Goal: Task Accomplishment & Management: Complete application form

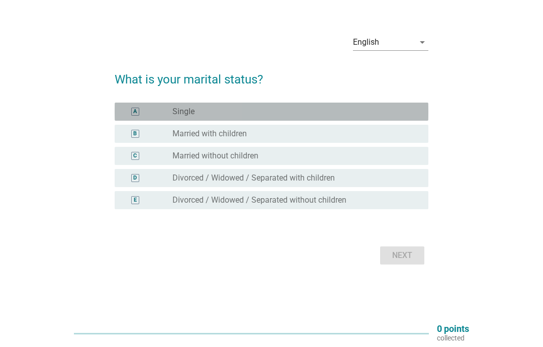
scroll to position [48, 0]
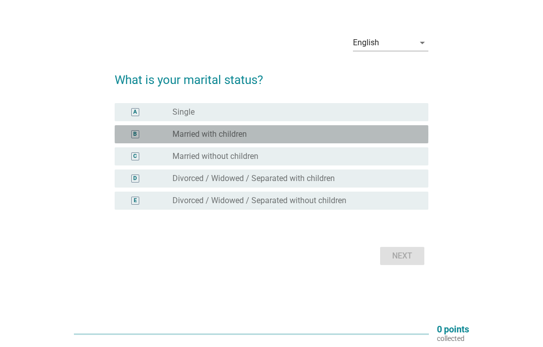
click at [336, 129] on div "radio_button_unchecked Married with children" at bounding box center [293, 134] width 240 height 10
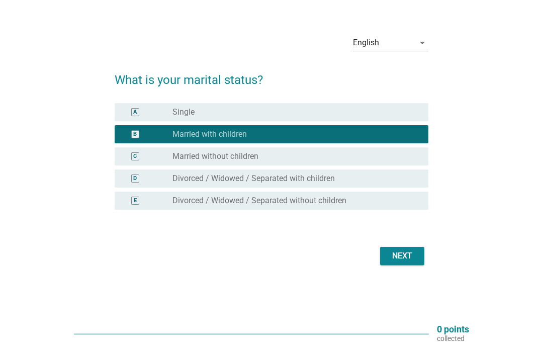
scroll to position [66, 0]
click at [403, 244] on div "Next" at bounding box center [272, 256] width 314 height 24
click at [407, 250] on div "Next" at bounding box center [402, 256] width 28 height 12
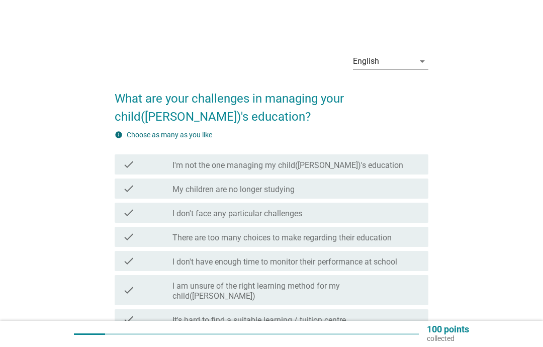
click at [420, 65] on icon "arrow_drop_down" at bounding box center [423, 61] width 12 height 12
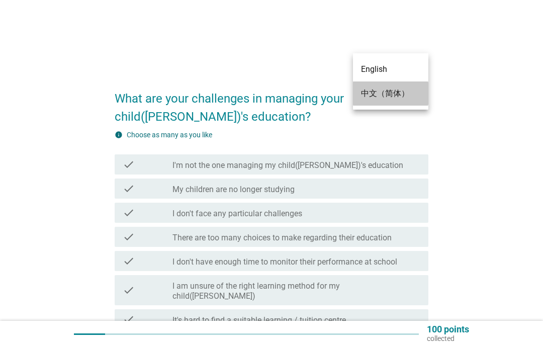
click at [399, 100] on div "中文（简体）" at bounding box center [390, 93] width 59 height 24
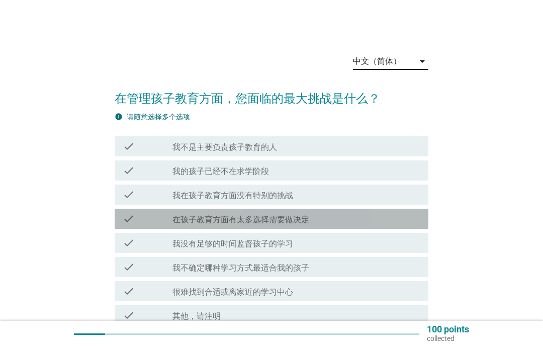
click at [380, 220] on div "check_box_outline_blank 在孩子教育方面有太多选择需要做决定" at bounding box center [297, 219] width 248 height 12
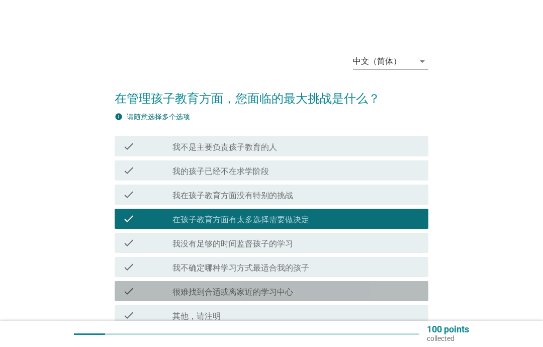
click at [342, 290] on div "check_box_outline_blank 很难找到合适或离家近的学习中心" at bounding box center [297, 291] width 248 height 12
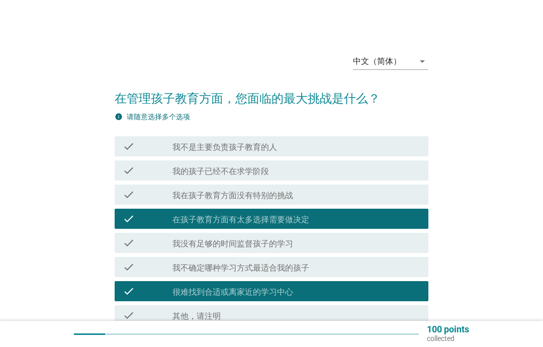
click at [363, 228] on div "check check_box_outline_blank 在孩子教育方面有太多选择需要做决定" at bounding box center [272, 219] width 314 height 20
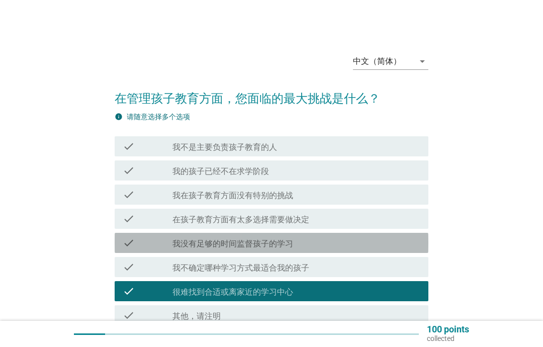
click at [356, 246] on div "check_box_outline_blank 我没有足够的时间监督孩子的学习" at bounding box center [297, 243] width 248 height 12
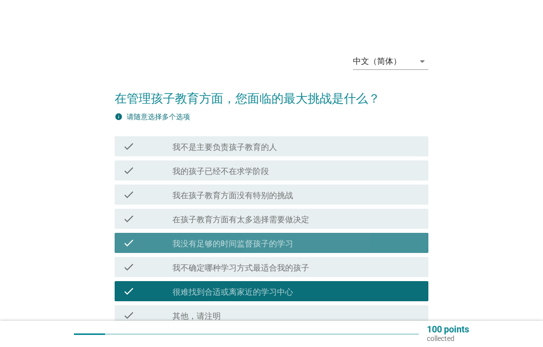
click at [365, 223] on div "check_box_outline_blank 在孩子教育方面有太多选择需要做决定" at bounding box center [297, 219] width 248 height 12
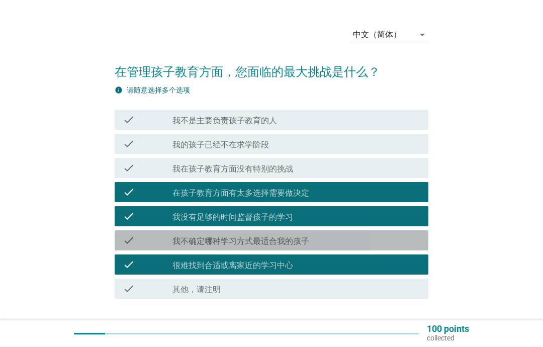
scroll to position [27, 0]
click at [408, 239] on div "check_box_outline_blank 我不确定哪种学习方式最适合我的孩子" at bounding box center [297, 240] width 248 height 12
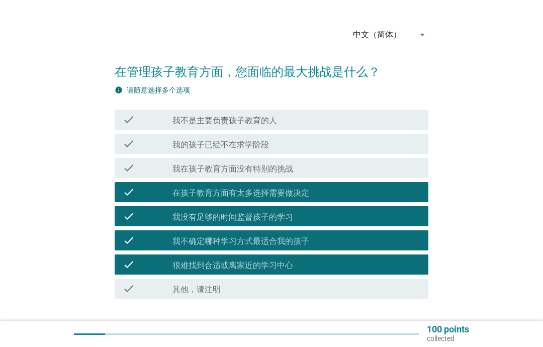
click at [402, 333] on div "下" at bounding box center [402, 333] width 28 height 12
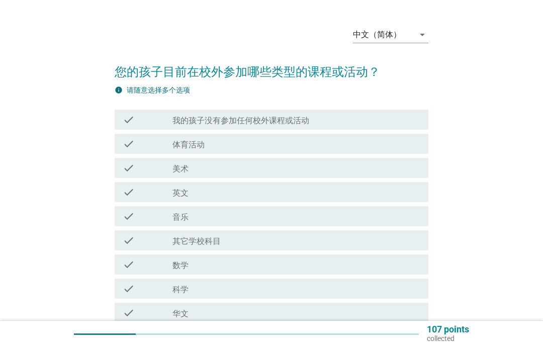
scroll to position [0, 0]
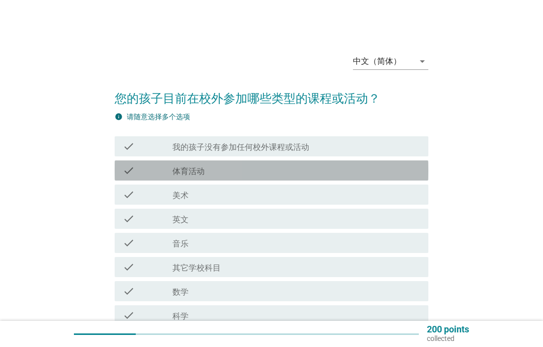
click at [266, 169] on div "check_box_outline_blank 体育活动" at bounding box center [297, 170] width 248 height 12
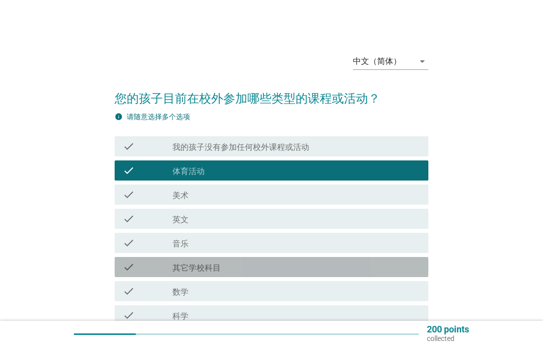
click at [289, 268] on div "check_box_outline_blank 其它学校科目" at bounding box center [297, 267] width 248 height 12
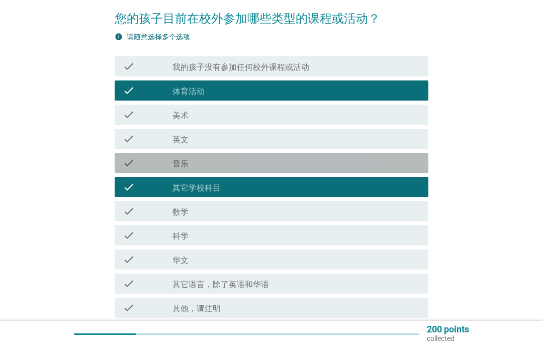
scroll to position [79, 0]
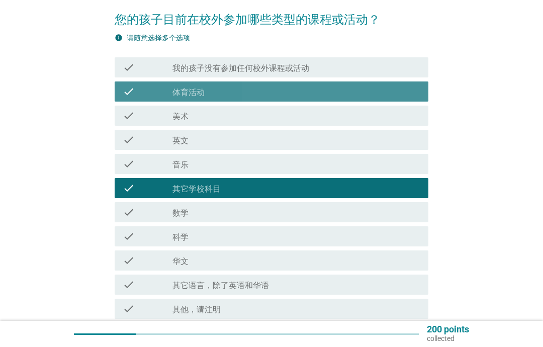
click at [391, 84] on div "check check_box_outline_blank 体育活动" at bounding box center [272, 91] width 314 height 20
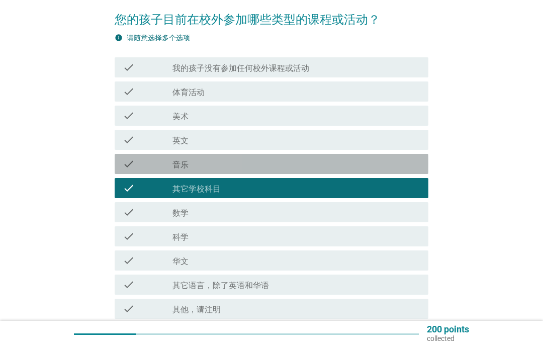
click at [348, 161] on div "check_box_outline_blank 音乐" at bounding box center [297, 164] width 248 height 12
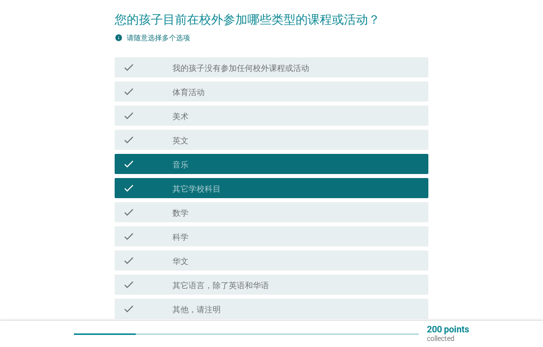
click at [337, 220] on div "check check_box_outline_blank 数学" at bounding box center [272, 212] width 314 height 20
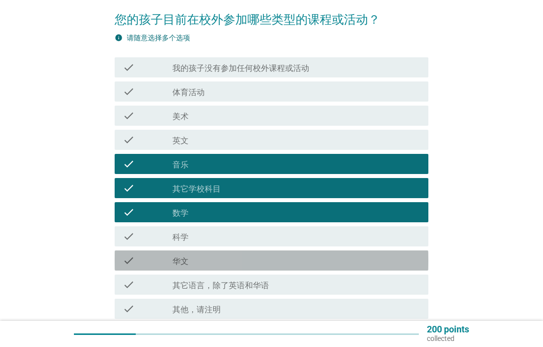
scroll to position [128, 0]
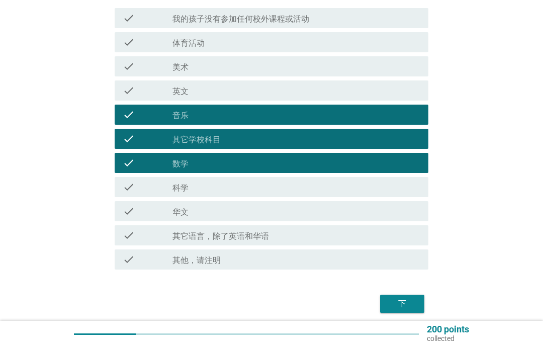
click at [394, 307] on div "下" at bounding box center [402, 304] width 28 height 12
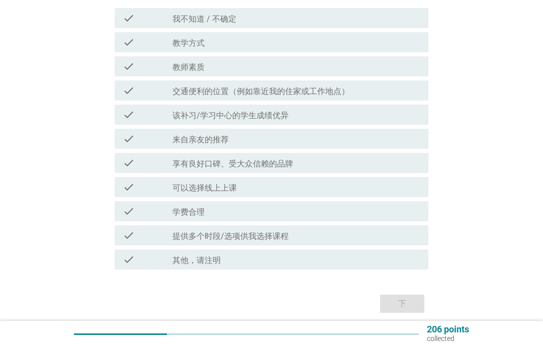
scroll to position [0, 0]
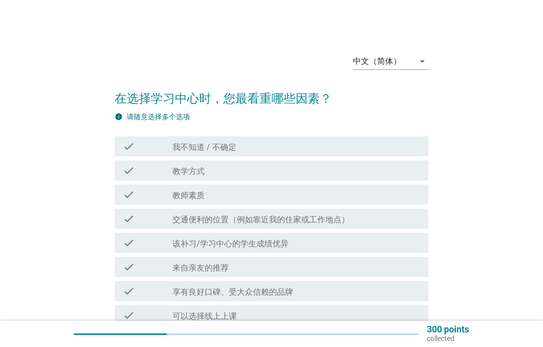
click at [375, 124] on div "info 请随意选择多个选项 check check_box_outline_blank 我不知道 / 不确定 check check_box_outline…" at bounding box center [272, 256] width 314 height 288
click at [359, 123] on div "info 请随意选择多个选项 check check_box_outline_blank 我不知道 / 不确定 check check_box_outline…" at bounding box center [272, 256] width 314 height 288
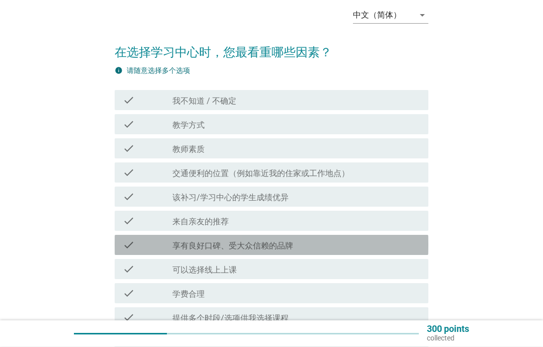
scroll to position [46, 0]
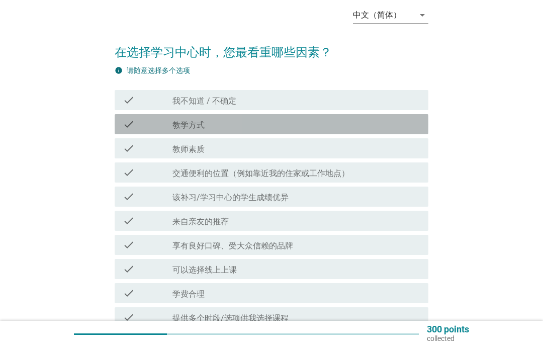
click at [345, 125] on div "check_box_outline_blank 教学方式" at bounding box center [297, 124] width 248 height 12
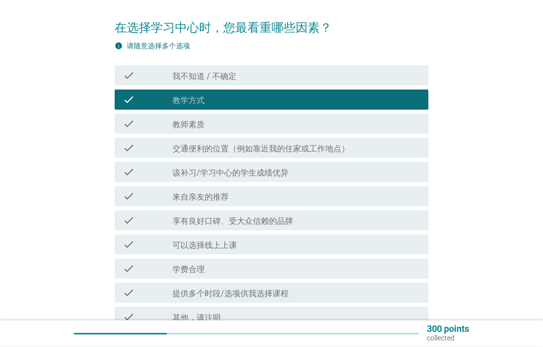
scroll to position [71, 0]
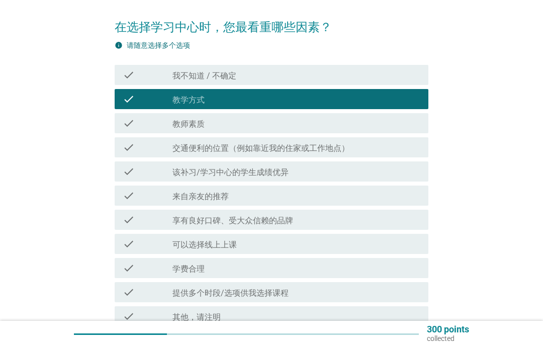
click at [393, 133] on div "check check_box_outline_blank 教师素质" at bounding box center [272, 123] width 314 height 20
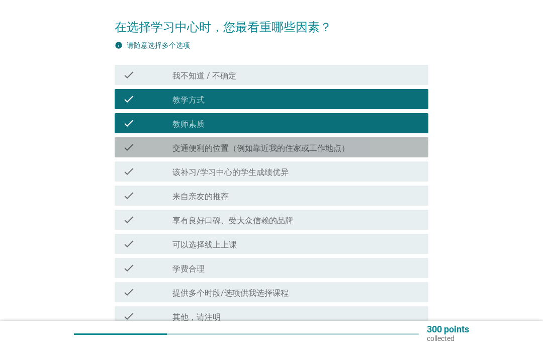
click at [374, 144] on div "check_box_outline_blank 交通便利的位置（例如靠近我的住家或工作地点）" at bounding box center [297, 147] width 248 height 12
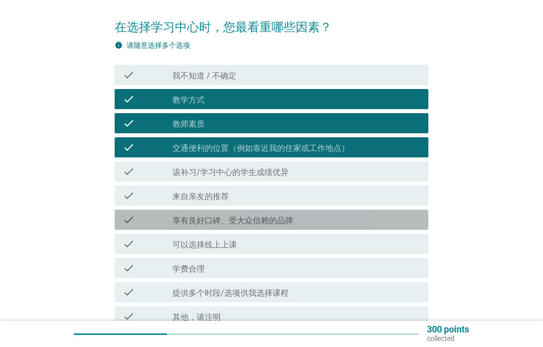
click at [360, 224] on div "check_box_outline_blank 享有良好口碑、受大众信赖的品牌" at bounding box center [297, 220] width 248 height 12
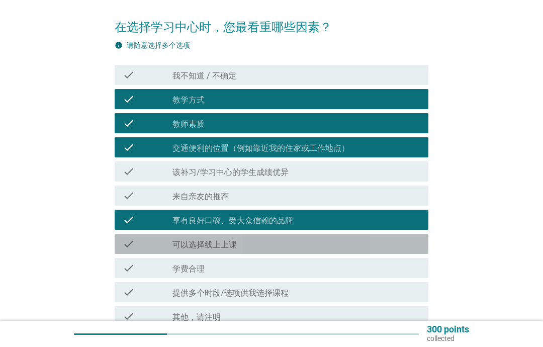
click at [326, 252] on div "check check_box_outline_blank 可以选择线上上课" at bounding box center [272, 244] width 314 height 20
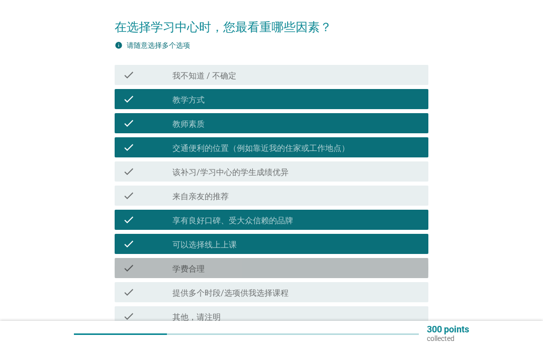
click at [339, 268] on div "check_box_outline_blank 学费合理" at bounding box center [297, 268] width 248 height 12
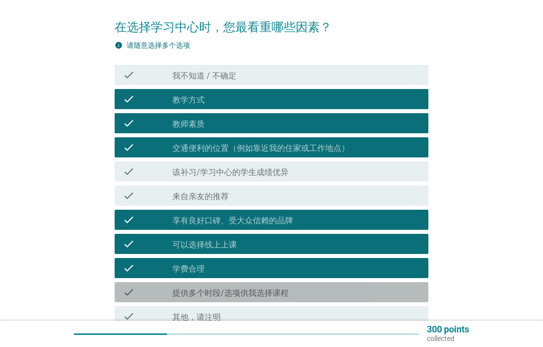
click at [342, 290] on div "check_box_outline_blank 提供多个时段/选项供我选择课程" at bounding box center [297, 292] width 248 height 12
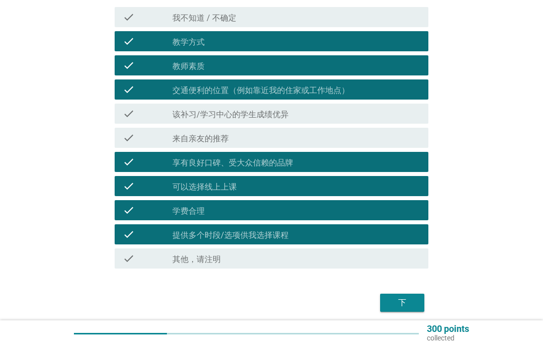
scroll to position [128, 0]
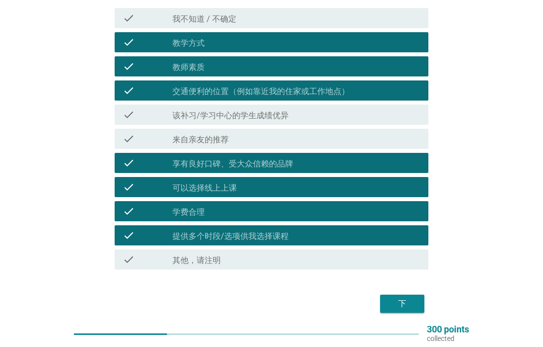
click at [389, 312] on button "下" at bounding box center [402, 304] width 44 height 18
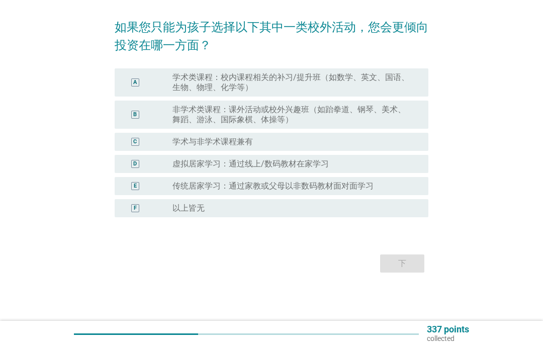
scroll to position [0, 0]
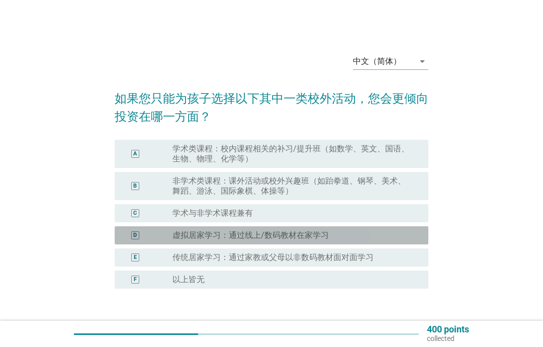
click at [300, 227] on div "D radio_button_unchecked 虚拟居家学习：通过线上/数码教材在家学习" at bounding box center [272, 235] width 314 height 18
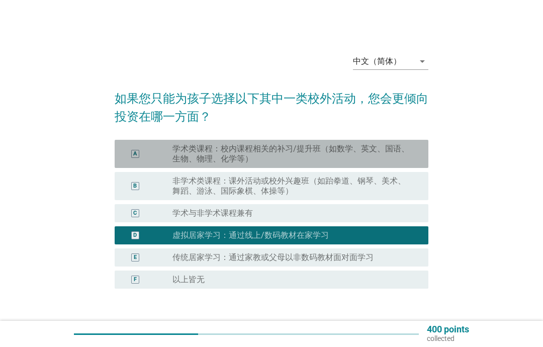
click at [379, 152] on label "学术类课程：校内课程相关的补习/提升班（如数学、英文、国语、生物、物理、化学等）" at bounding box center [293, 154] width 240 height 20
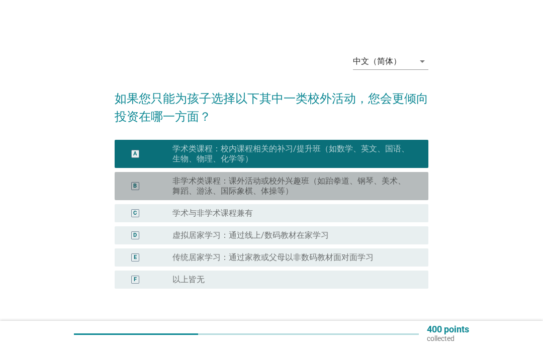
click at [373, 193] on label "非学术类课程：课外活动或校外兴趣班（如跆拳道、钢琴、美术、舞蹈、游泳、国际象棋、体操等）" at bounding box center [293, 186] width 240 height 20
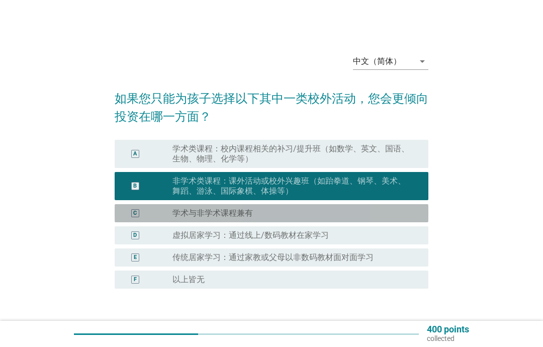
click at [359, 210] on div "radio_button_unchecked 学术与非学术课程兼有" at bounding box center [293, 213] width 240 height 10
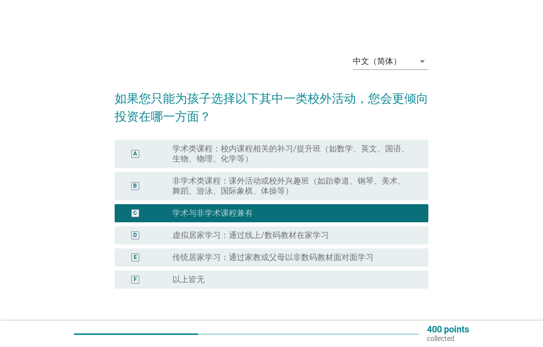
click at [402, 333] on div "下" at bounding box center [402, 335] width 28 height 12
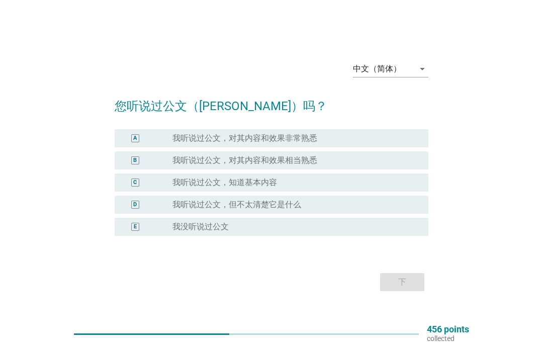
scroll to position [40, 0]
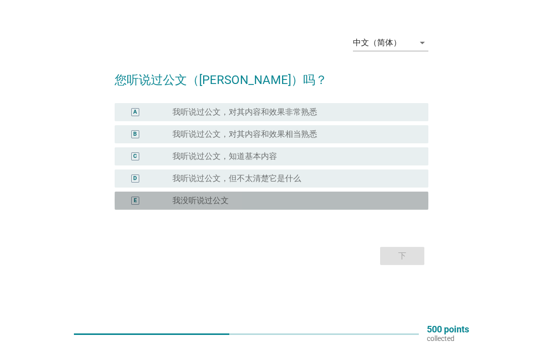
click at [286, 205] on div "radio_button_unchecked 我没听说过公文" at bounding box center [293, 201] width 240 height 10
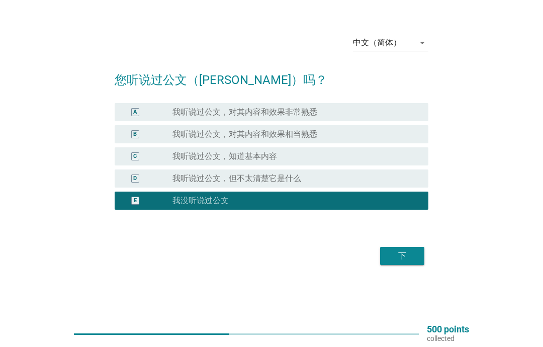
click at [413, 262] on div "下" at bounding box center [402, 256] width 28 height 12
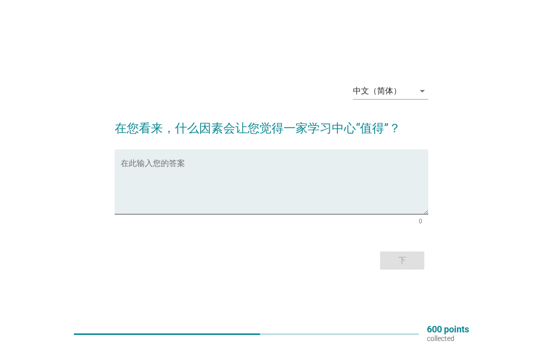
click at [187, 190] on textarea "在此输入您的答案" at bounding box center [275, 187] width 308 height 53
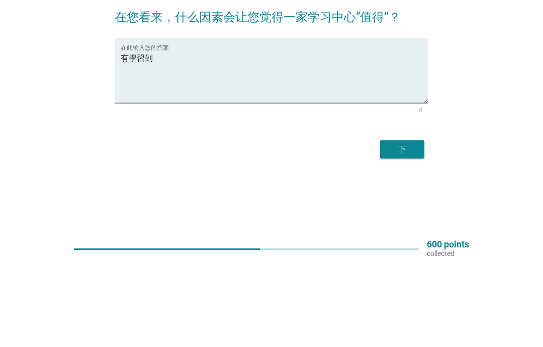
scroll to position [66, 0]
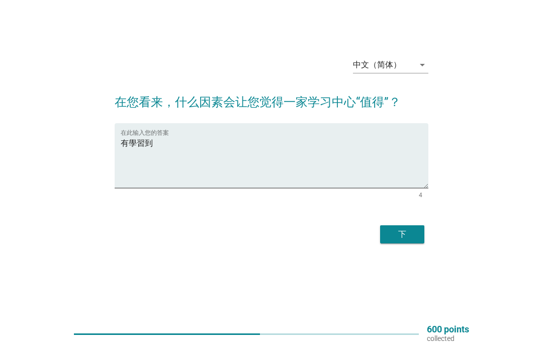
type textarea "有學習到"
click at [416, 228] on div "下" at bounding box center [402, 234] width 28 height 12
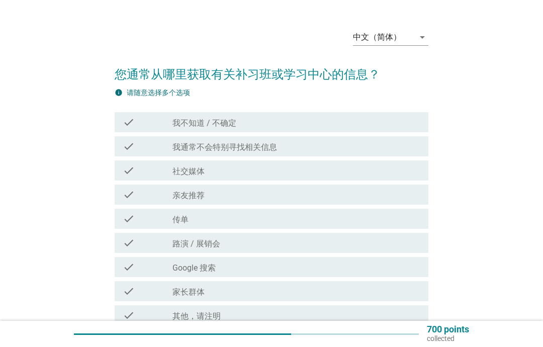
scroll to position [43, 0]
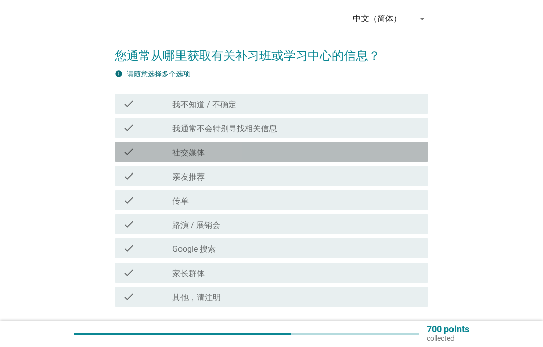
click at [390, 152] on div "check_box_outline_blank 社交媒体" at bounding box center [297, 152] width 248 height 12
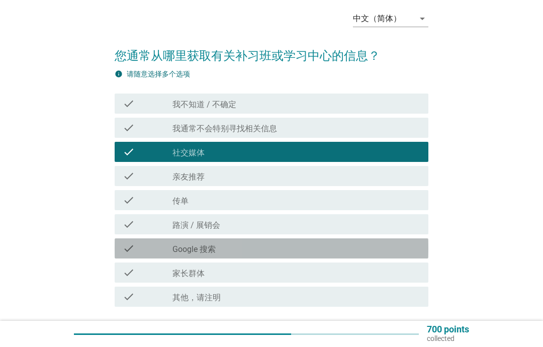
click at [322, 248] on div "check_box_outline_blank Google 搜索" at bounding box center [297, 248] width 248 height 12
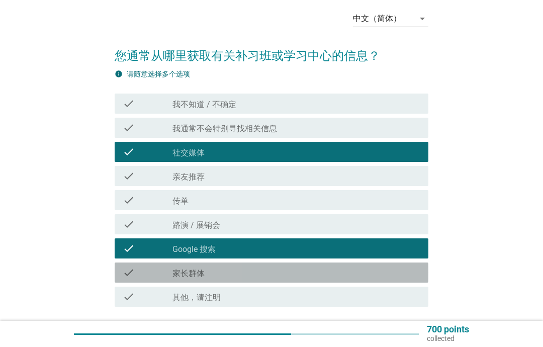
click at [324, 276] on div "check_box_outline_blank 家长群体" at bounding box center [297, 273] width 248 height 12
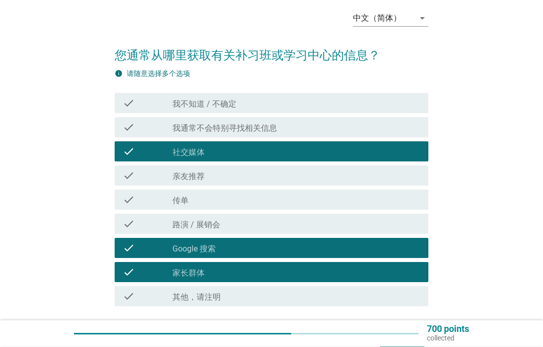
click at [413, 338] on div "下" at bounding box center [402, 341] width 28 height 12
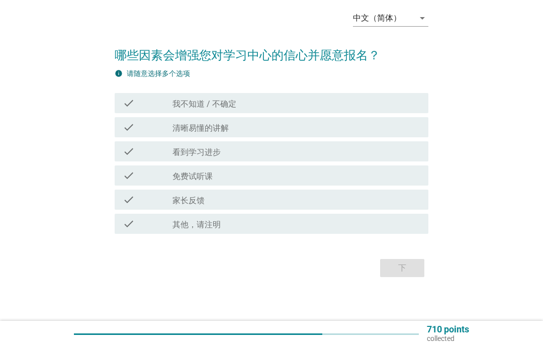
scroll to position [0, 0]
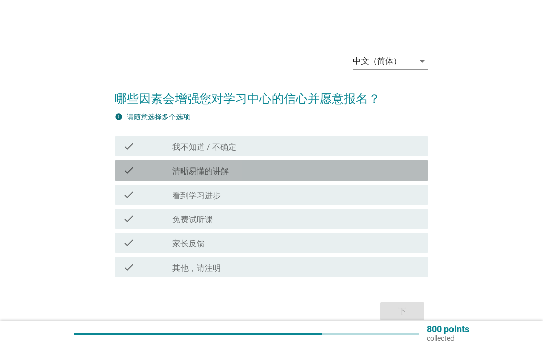
click at [259, 177] on div "check_box_outline_blank 清晰易懂的讲解" at bounding box center [297, 170] width 248 height 12
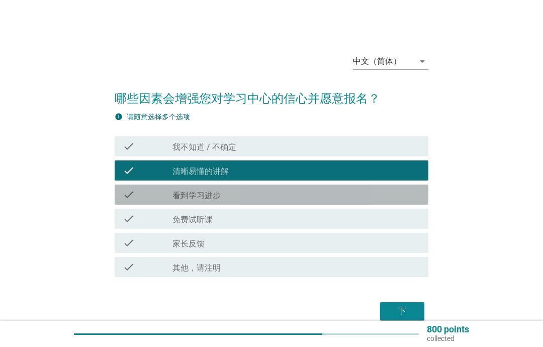
click at [287, 201] on div "check_box_outline_blank 看到学习进步" at bounding box center [297, 195] width 248 height 12
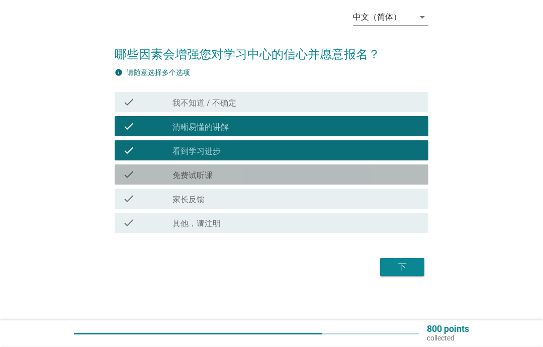
scroll to position [49, 0]
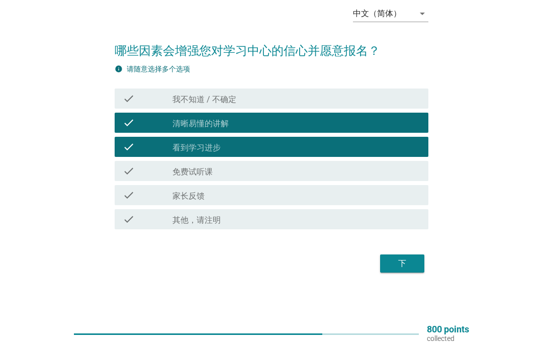
click at [395, 270] on div "下" at bounding box center [402, 264] width 28 height 12
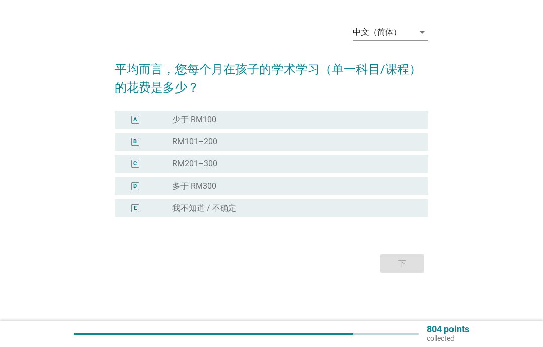
scroll to position [0, 0]
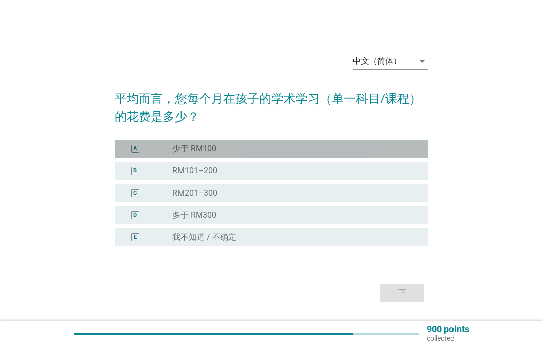
click at [385, 198] on div "radio_button_unchecked RM201–300" at bounding box center [293, 193] width 240 height 10
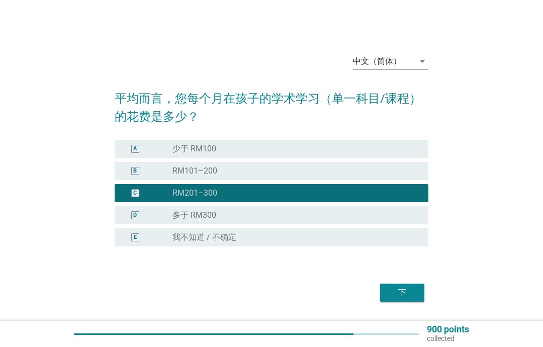
click at [392, 180] on div "B radio_button_unchecked RM101–200" at bounding box center [272, 171] width 314 height 18
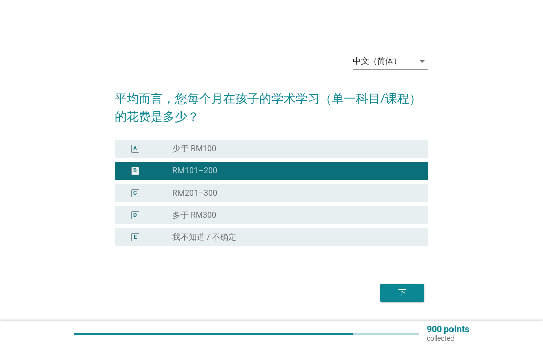
click at [400, 299] on div "下" at bounding box center [402, 293] width 28 height 12
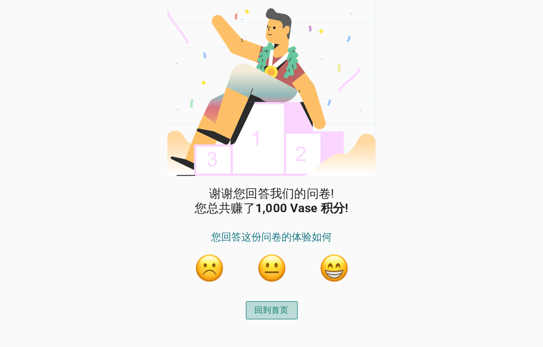
click at [288, 304] on div "回到首页" at bounding box center [272, 310] width 35 height 12
